Goal: Transaction & Acquisition: Book appointment/travel/reservation

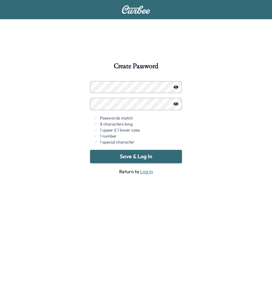
click at [128, 151] on button "Save & Log In" at bounding box center [136, 156] width 92 height 13
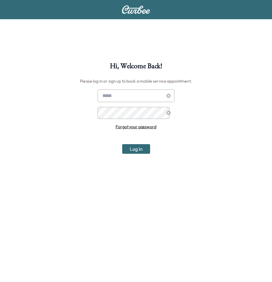
click at [126, 93] on input "text" at bounding box center [136, 96] width 77 height 13
type input "**********"
click at [140, 144] on button "Log In" at bounding box center [136, 149] width 28 height 10
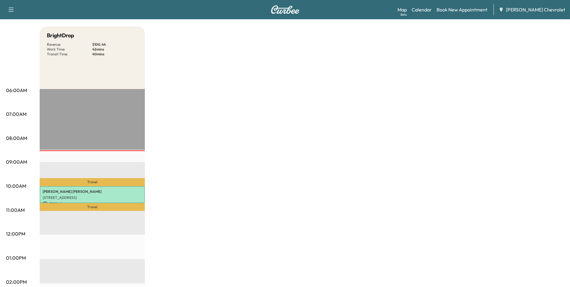
scroll to position [60, 0]
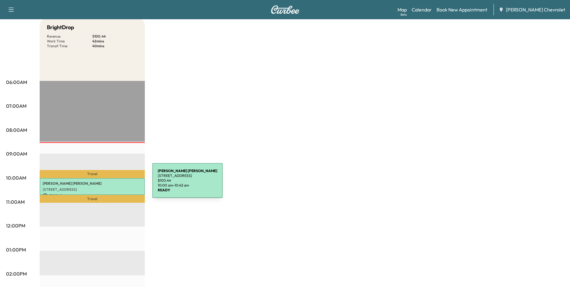
click at [107, 187] on p "[STREET_ADDRESS]" at bounding box center [92, 189] width 99 height 5
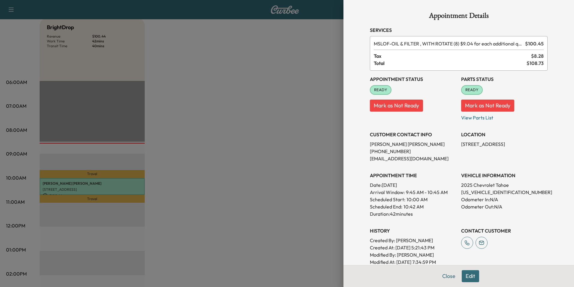
click at [230, 69] on div at bounding box center [287, 143] width 574 height 287
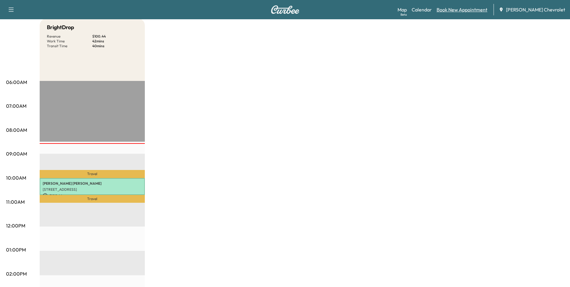
click at [272, 9] on link "Book New Appointment" at bounding box center [462, 9] width 51 height 7
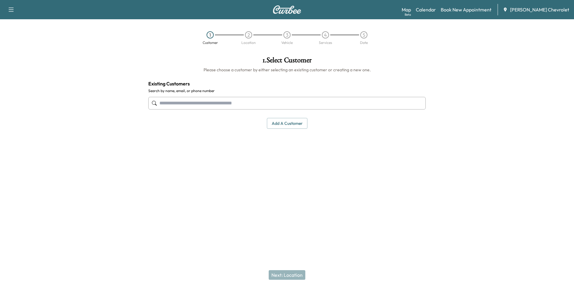
click at [183, 97] on input "text" at bounding box center [287, 103] width 278 height 13
type input "*"
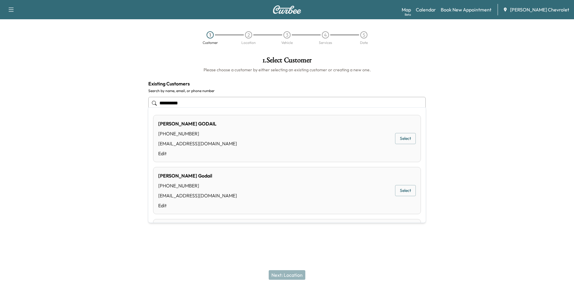
click at [272, 136] on button "Select" at bounding box center [405, 138] width 21 height 11
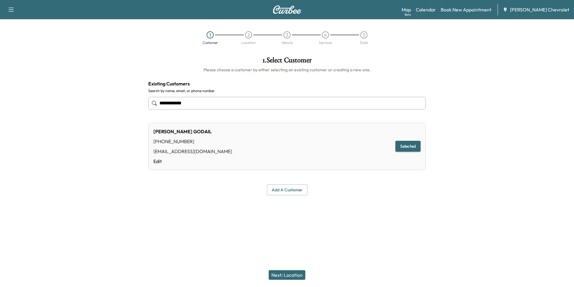
type input "**********"
click at [272, 273] on button "Next: Location" at bounding box center [287, 275] width 37 height 10
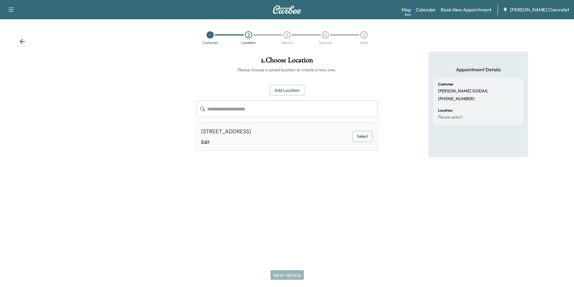
click at [209, 101] on input "text" at bounding box center [292, 108] width 171 height 17
click at [272, 85] on button "Add Location" at bounding box center [287, 90] width 35 height 11
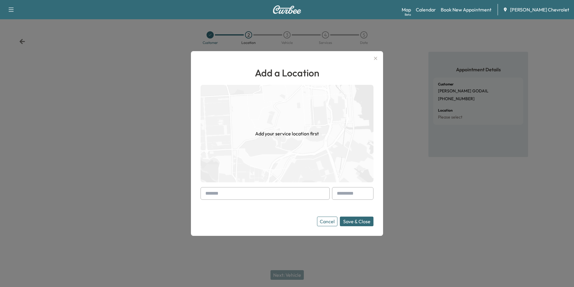
click at [243, 195] on input "text" at bounding box center [265, 193] width 129 height 13
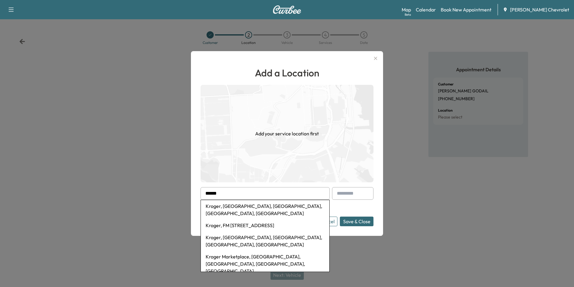
click at [266, 231] on li "Kroger, El Dorado Boulevard, Houston, TX, USA" at bounding box center [265, 240] width 129 height 19
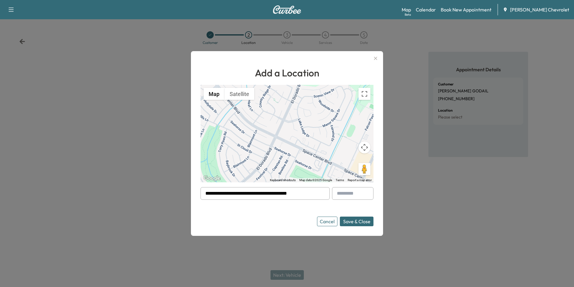
drag, startPoint x: 313, startPoint y: 195, endPoint x: 190, endPoint y: 196, distance: 122.9
click at [190, 196] on div "**********" at bounding box center [287, 143] width 574 height 287
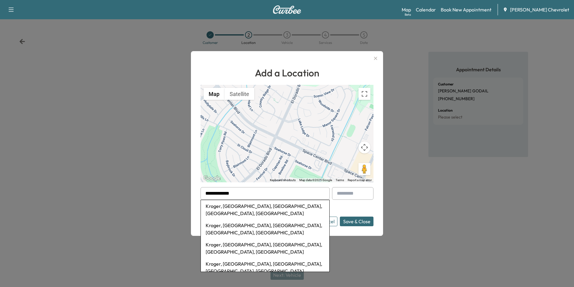
click at [214, 219] on li "Kroger, Capitol Avenue, Dallas, TX, USA" at bounding box center [265, 228] width 129 height 19
type input "**********"
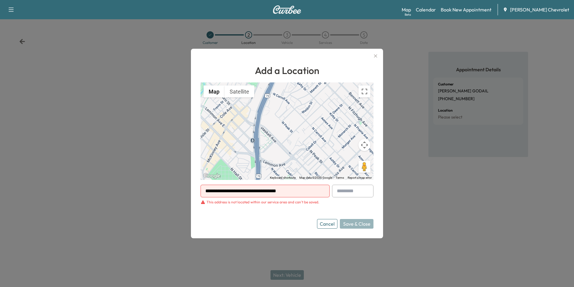
click at [272, 223] on button "Cancel" at bounding box center [327, 224] width 20 height 10
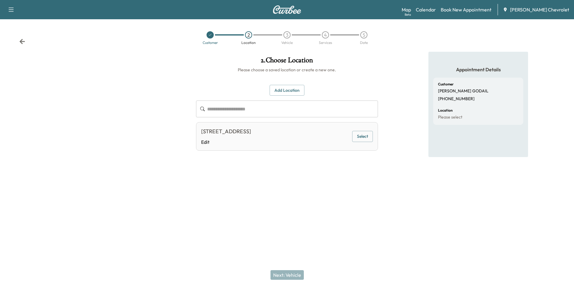
click at [272, 132] on button "Select" at bounding box center [362, 136] width 21 height 11
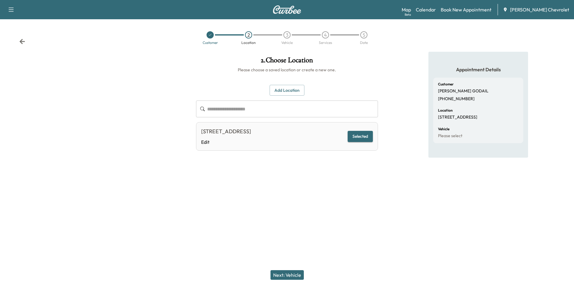
click at [272, 273] on button "Next: Vehicle" at bounding box center [287, 275] width 33 height 10
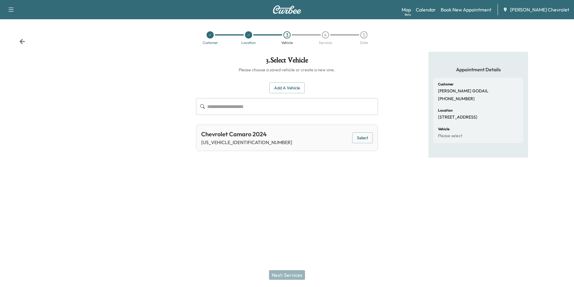
click at [272, 82] on button "Add a Vehicle" at bounding box center [286, 87] width 35 height 11
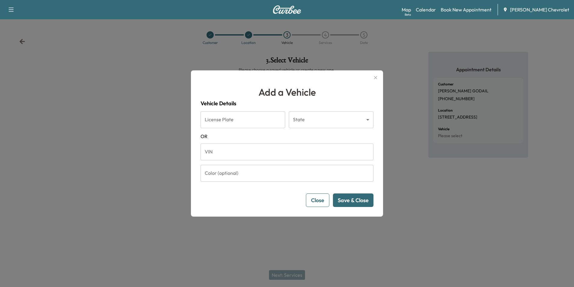
click at [272, 196] on button "Close" at bounding box center [317, 200] width 23 height 14
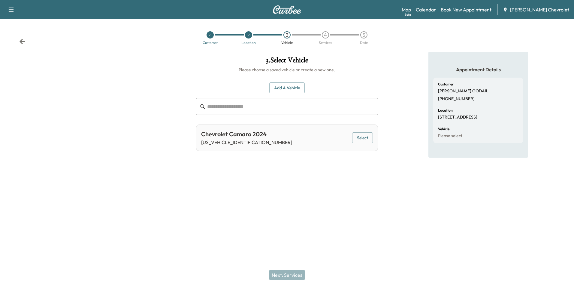
click at [272, 132] on button "Select" at bounding box center [362, 137] width 21 height 11
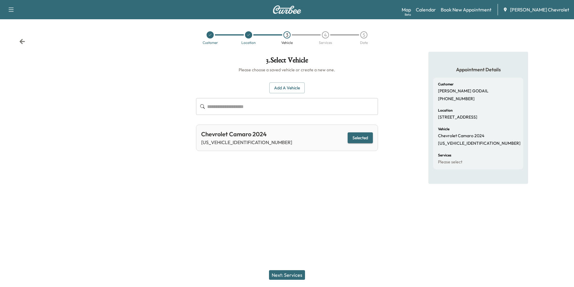
click at [272, 277] on button "Next: Services" at bounding box center [287, 275] width 36 height 10
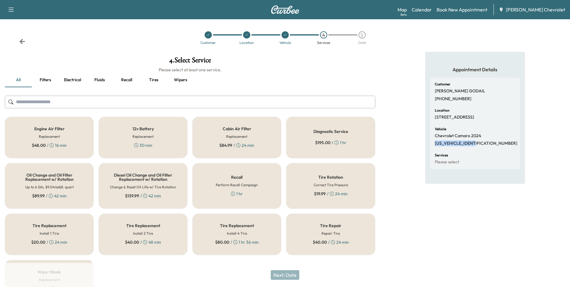
drag, startPoint x: 433, startPoint y: 140, endPoint x: 471, endPoint y: 139, distance: 38.2
click at [272, 139] on div "Customer PAULA GODAIL (346) 208-6634 Location 3303 SOMERTON DR, LA PORTE, TX 77…" at bounding box center [475, 124] width 90 height 92
drag, startPoint x: 471, startPoint y: 139, endPoint x: 464, endPoint y: 139, distance: 6.9
copy p "1G1FD1RS6R0116575"
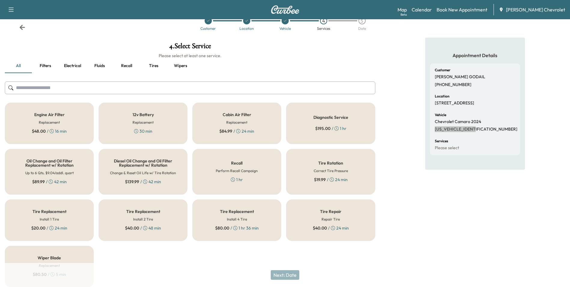
scroll to position [22, 0]
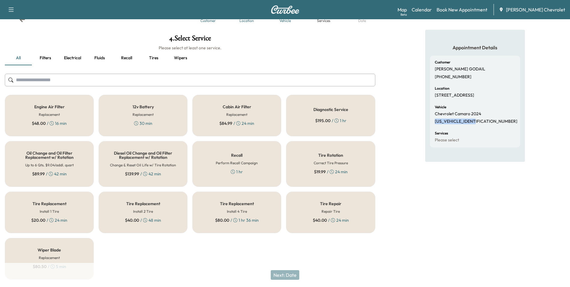
click at [69, 162] on h6 "Up to 6 Qts. $9.04/addl. quart" at bounding box center [49, 164] width 48 height 5
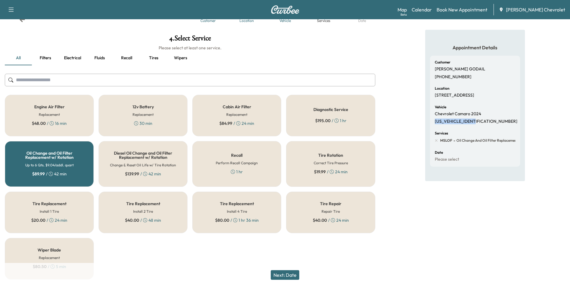
click at [198, 153] on div "Recall Perform Recall Campaign 1 hr" at bounding box center [236, 164] width 89 height 46
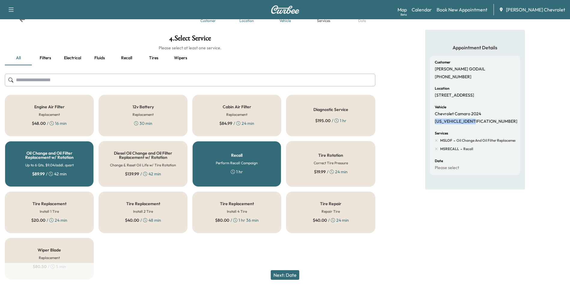
click at [272, 277] on button "Next: Date" at bounding box center [285, 275] width 29 height 10
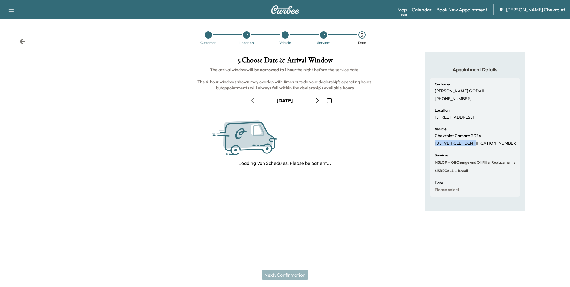
scroll to position [0, 0]
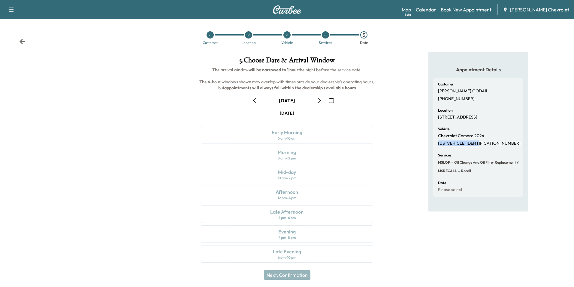
click at [272, 98] on icon "button" at bounding box center [319, 100] width 3 height 5
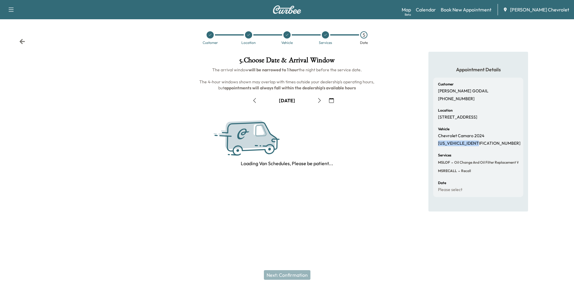
click at [272, 98] on icon "button" at bounding box center [319, 100] width 3 height 5
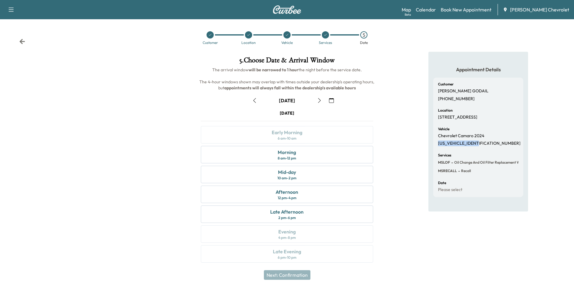
click at [254, 98] on icon "button" at bounding box center [254, 100] width 5 height 5
click at [272, 168] on div "Mid-day" at bounding box center [287, 171] width 18 height 7
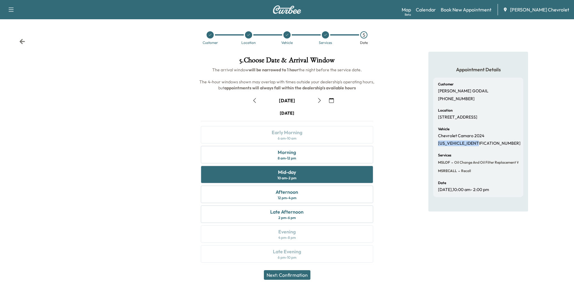
click at [272, 276] on button "Next: Confirmation" at bounding box center [287, 275] width 47 height 10
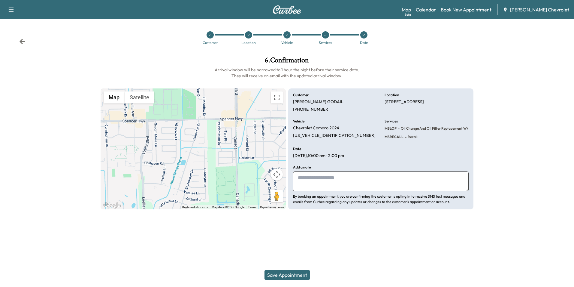
click at [272, 276] on button "Save Appointment" at bounding box center [287, 275] width 45 height 10
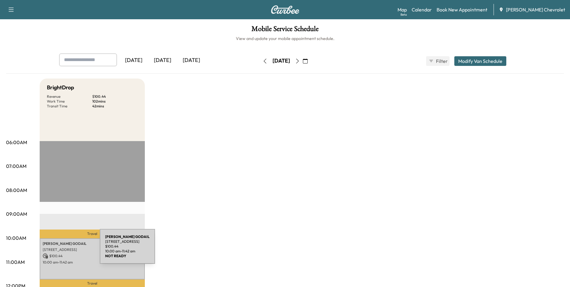
click at [55, 253] on p "$ 100.44" at bounding box center [92, 255] width 99 height 5
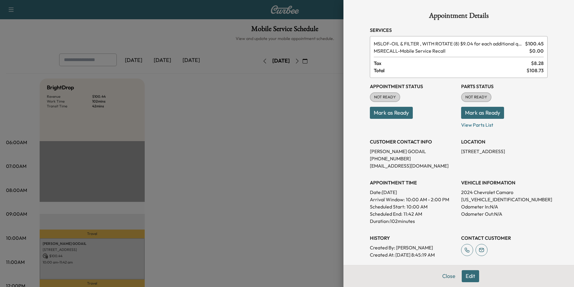
click at [272, 274] on button "Edit" at bounding box center [470, 276] width 17 height 12
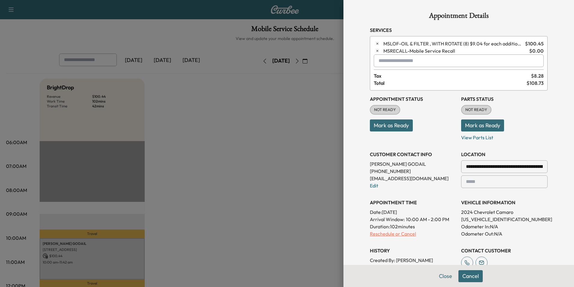
click at [272, 230] on p "Reschedule or Cancel" at bounding box center [413, 233] width 87 height 7
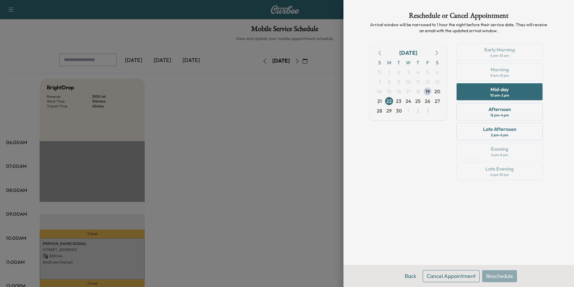
click at [272, 276] on button "Cancel Appointment" at bounding box center [451, 276] width 57 height 12
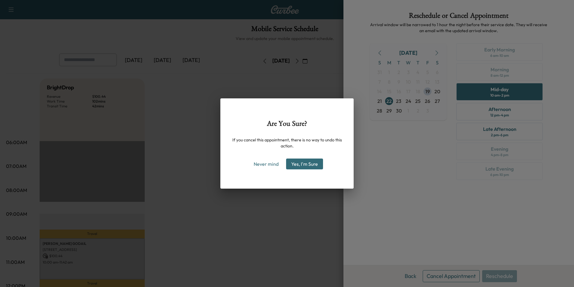
click at [272, 159] on button "Yes, I'm Sure" at bounding box center [304, 163] width 37 height 11
